Goal: Task Accomplishment & Management: Manage account settings

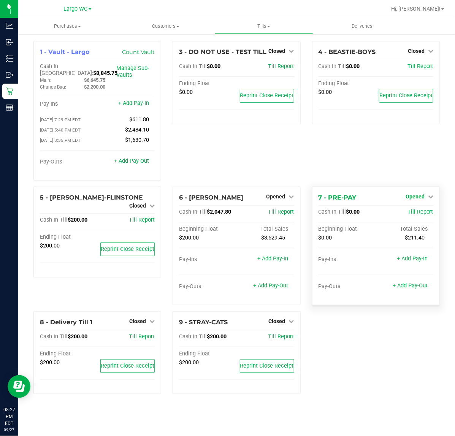
click at [422, 194] on span "Opened" at bounding box center [415, 197] width 19 height 6
click at [423, 209] on link "Close Till" at bounding box center [416, 212] width 21 height 6
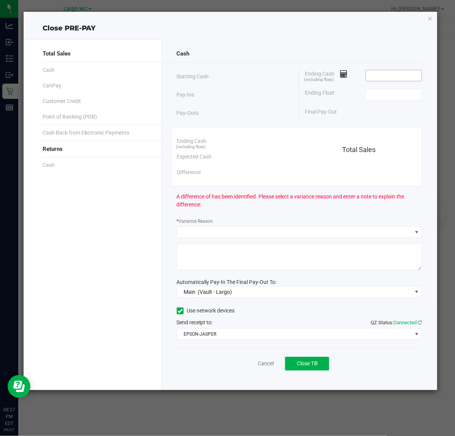
click at [390, 74] on input at bounding box center [394, 75] width 56 height 11
type input "$0.00"
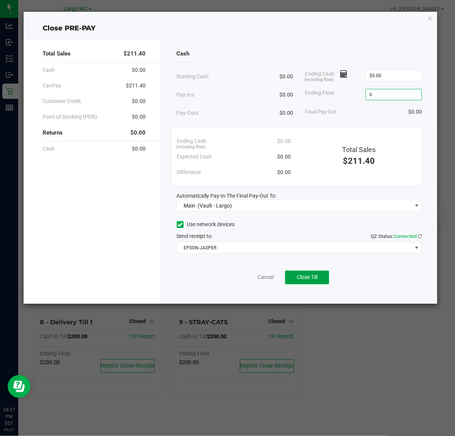
type input "$0.00"
click at [296, 280] on button "Close Till" at bounding box center [307, 278] width 44 height 14
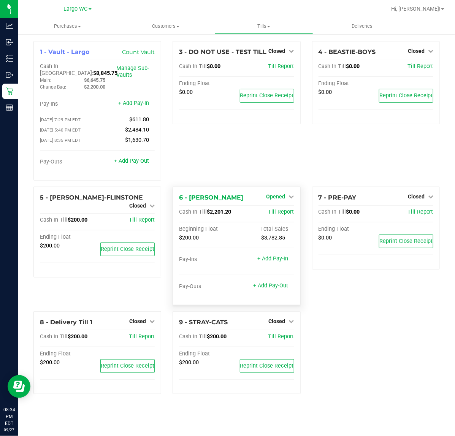
click at [278, 194] on span "Opened" at bounding box center [276, 197] width 19 height 6
click at [280, 209] on link "Close Till" at bounding box center [277, 212] width 21 height 6
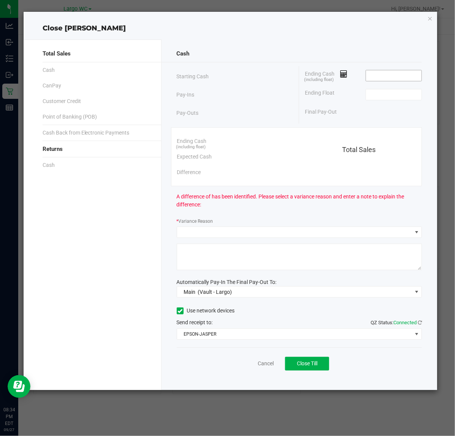
click at [389, 73] on input at bounding box center [394, 75] width 56 height 11
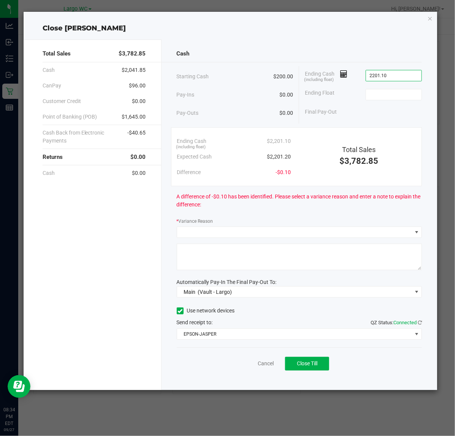
type input "$2,201.10"
type input "200.0"
click at [404, 77] on input "$2,201.10" at bounding box center [394, 75] width 56 height 11
type input "2201.1"
type input "$200.00"
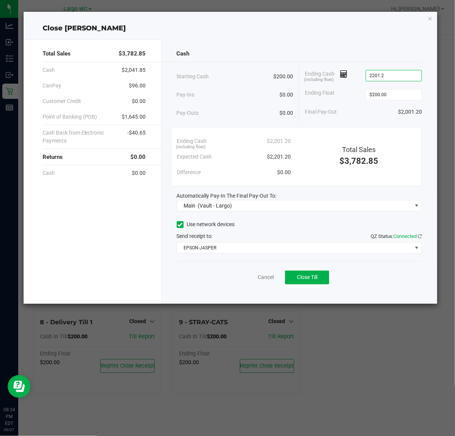
click at [401, 301] on div "Cash Starting Cash $200.00 Pay-Ins $0.00 Pay-Outs $0.00 Ending Cash (including …" at bounding box center [300, 172] width 276 height 264
type input "$2,201.20"
click at [323, 271] on button "Close Till" at bounding box center [307, 278] width 44 height 14
click at [254, 280] on link "Dismiss" at bounding box center [249, 278] width 18 height 8
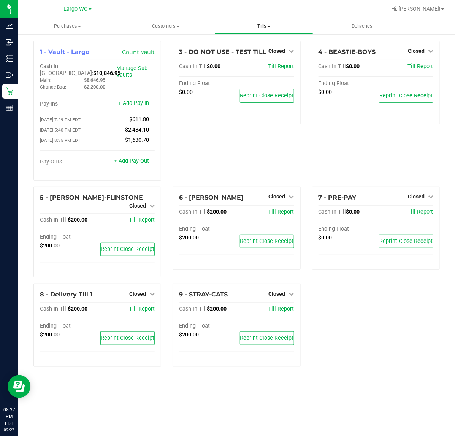
click at [264, 27] on span "Tills" at bounding box center [264, 26] width 98 height 7
click at [248, 52] on span "Reconcile e-payments" at bounding box center [253, 55] width 76 height 6
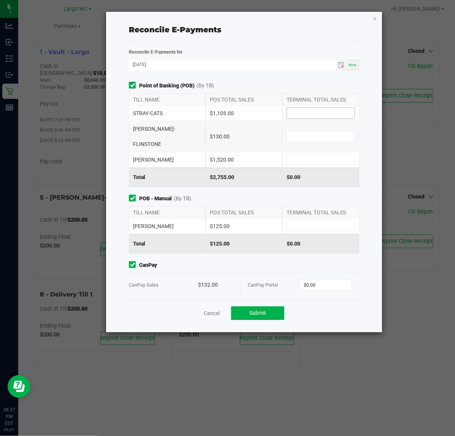
click at [310, 113] on input at bounding box center [321, 113] width 68 height 11
type input "$1,105.00"
type input "$130.00"
type input "$1,520.00"
type input "$125.00"
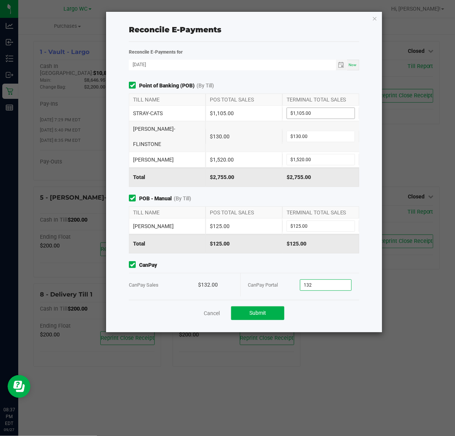
type input "$132.00"
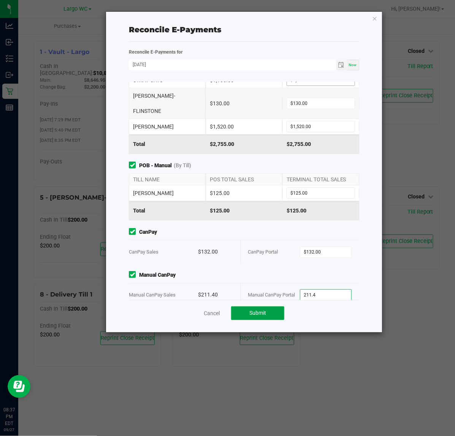
type input "$211.40"
click at [262, 317] on button "Submit" at bounding box center [257, 314] width 53 height 14
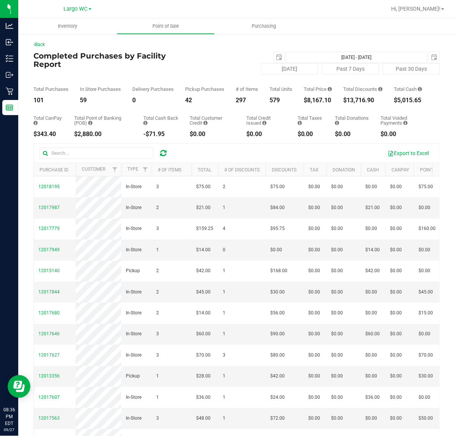
click at [358, 136] on div "Total Donations $0.00" at bounding box center [353, 127] width 34 height 22
click at [237, 103] on div "306" at bounding box center [247, 100] width 22 height 6
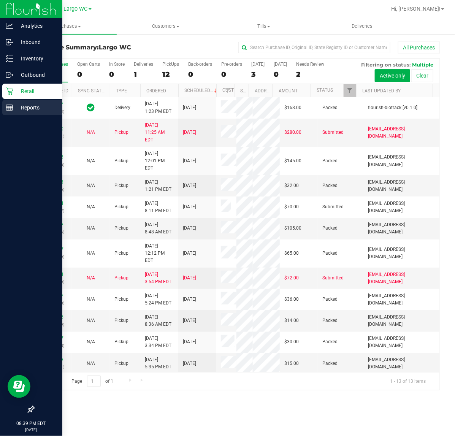
click at [10, 108] on line at bounding box center [9, 108] width 7 height 0
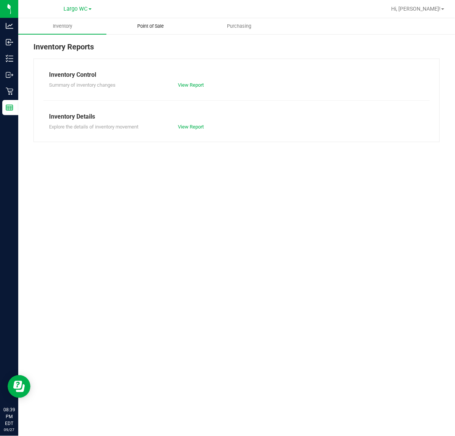
click at [151, 24] on span "Point of Sale" at bounding box center [150, 26] width 47 height 7
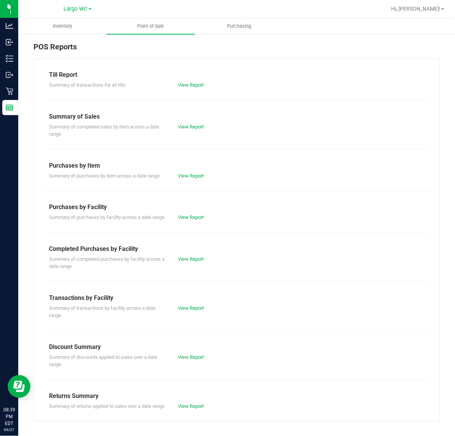
click at [185, 97] on div "Till Report Summary of transactions for all tills View Report Summary of Sales …" at bounding box center [236, 240] width 407 height 363
click at [185, 87] on link "View Report" at bounding box center [191, 85] width 26 height 6
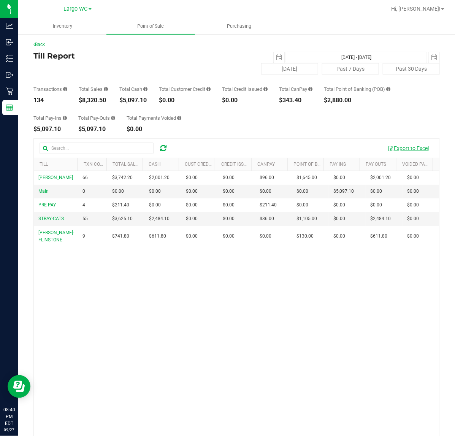
click at [401, 146] on button "Export to Excel" at bounding box center [408, 148] width 51 height 13
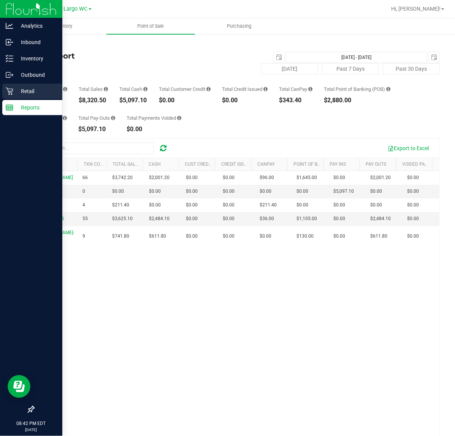
click at [19, 84] on div "Retail" at bounding box center [32, 91] width 60 height 15
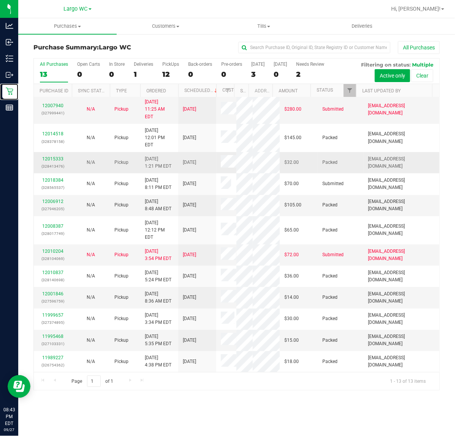
scroll to position [17, 0]
